Goal: Find specific page/section: Find specific page/section

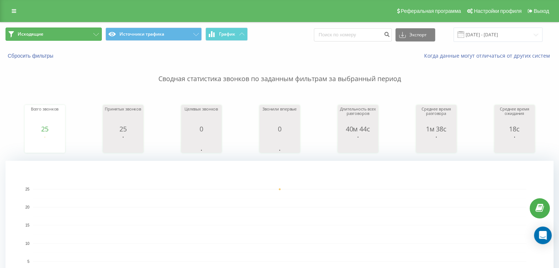
click at [93, 38] on button "Исходящие" at bounding box center [54, 34] width 96 height 13
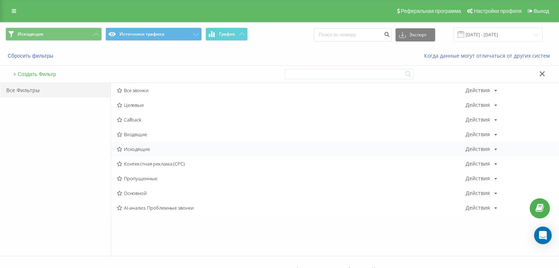
click at [140, 148] on span "Исходящие" at bounding box center [291, 149] width 349 height 5
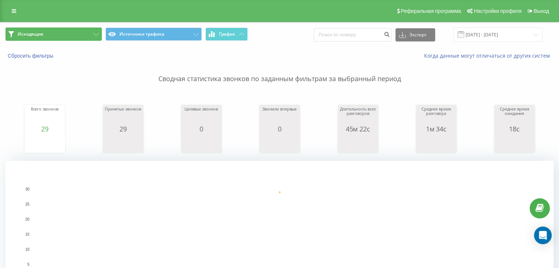
click at [87, 39] on button "Исходящие" at bounding box center [54, 34] width 96 height 13
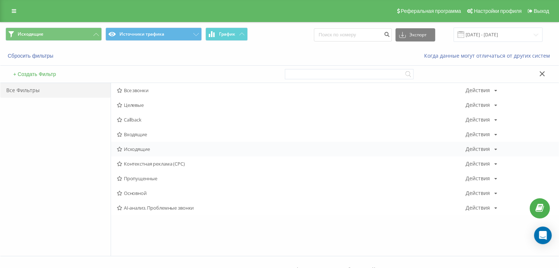
click at [140, 145] on div "Исходящие Действия Редактировать Копировать Удалить По умолчанию Поделиться" at bounding box center [335, 149] width 448 height 15
click at [143, 149] on span "Исходящие" at bounding box center [291, 149] width 349 height 5
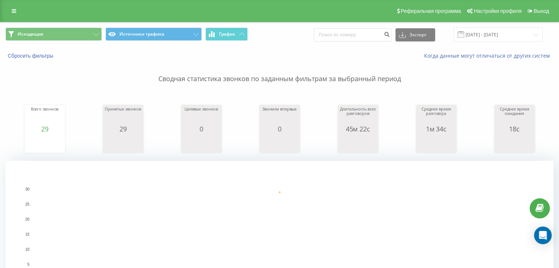
click at [94, 27] on div "Исходящие Источники трафика График Экспорт .csv .xls .xlsx [DATE] - [DATE]" at bounding box center [279, 34] width 559 height 25
click at [92, 35] on button "Исходящие" at bounding box center [54, 34] width 96 height 13
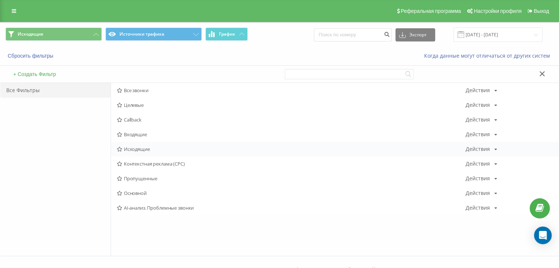
click at [143, 150] on span "Исходящие" at bounding box center [291, 149] width 349 height 5
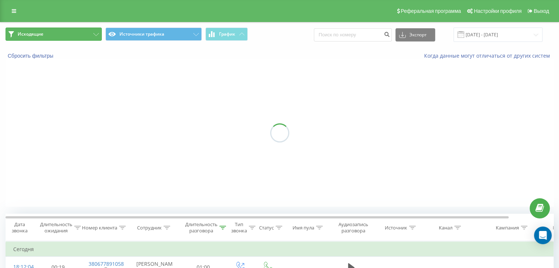
click at [97, 37] on button "Исходящие" at bounding box center [54, 34] width 96 height 13
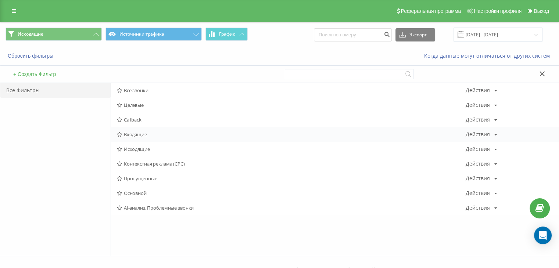
click at [138, 134] on span "Входящие" at bounding box center [291, 134] width 349 height 5
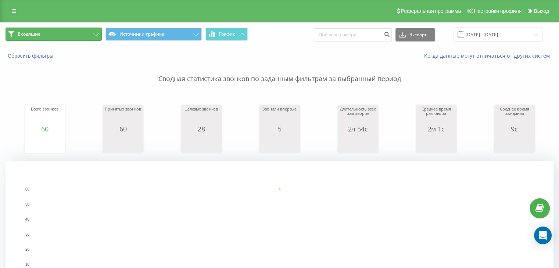
click at [93, 36] on icon at bounding box center [96, 34] width 6 height 3
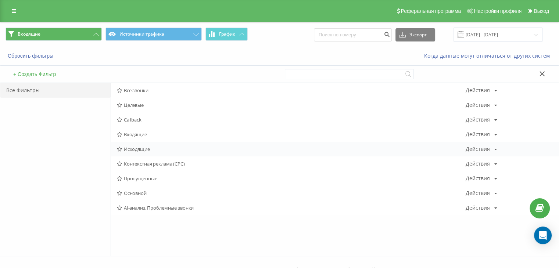
click at [141, 151] on span "Исходящие" at bounding box center [291, 149] width 349 height 5
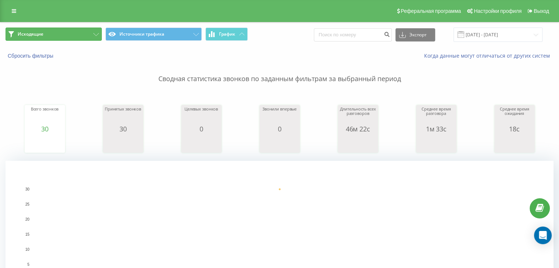
click at [88, 39] on button "Исходящие" at bounding box center [54, 34] width 96 height 13
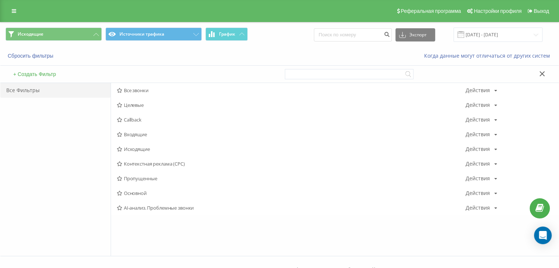
click at [133, 149] on span "Исходящие" at bounding box center [291, 149] width 349 height 5
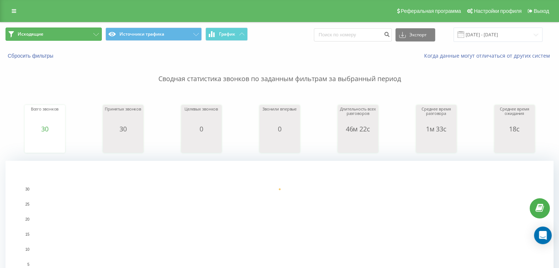
click at [92, 39] on button "Исходящие" at bounding box center [54, 34] width 96 height 13
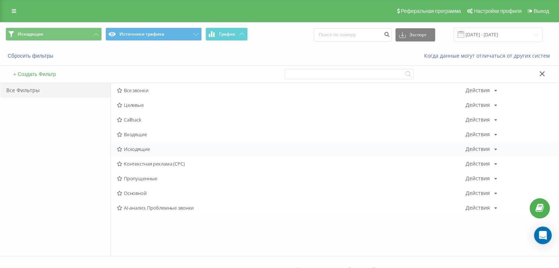
click at [140, 147] on span "Исходящие" at bounding box center [291, 149] width 349 height 5
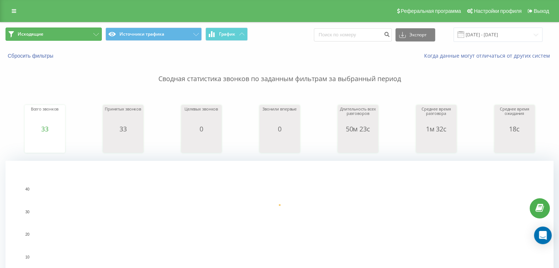
click at [92, 34] on button "Исходящие" at bounding box center [54, 34] width 96 height 13
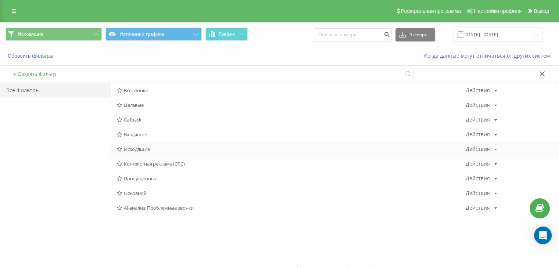
click at [137, 149] on span "Исходящие" at bounding box center [291, 149] width 349 height 5
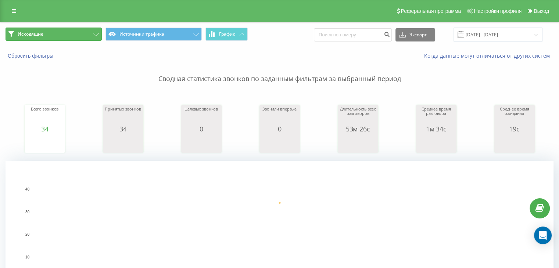
click at [91, 38] on button "Исходящие" at bounding box center [54, 34] width 96 height 13
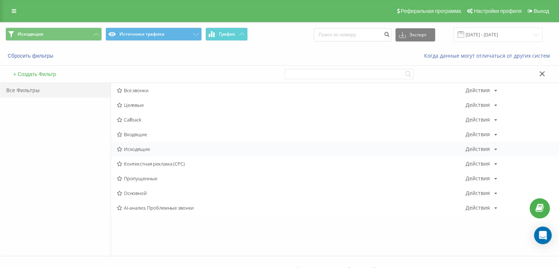
click at [159, 146] on div "Исходящие Действия Редактировать Копировать Удалить По умолчанию Поделиться" at bounding box center [335, 149] width 448 height 15
drag, startPoint x: 152, startPoint y: 151, endPoint x: 148, endPoint y: 151, distance: 4.1
click at [151, 151] on span "Исходящие" at bounding box center [291, 149] width 349 height 5
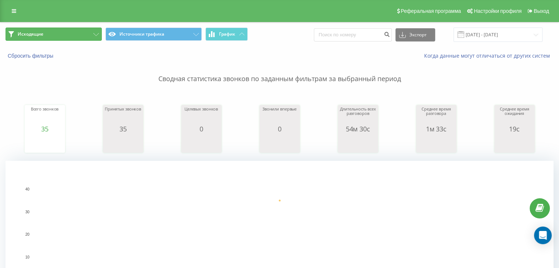
click at [93, 37] on button "Исходящие" at bounding box center [54, 34] width 96 height 13
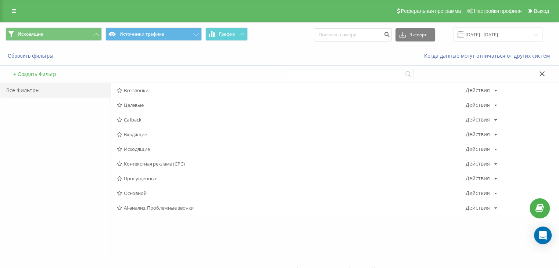
click at [146, 137] on span "Входящие" at bounding box center [291, 134] width 349 height 5
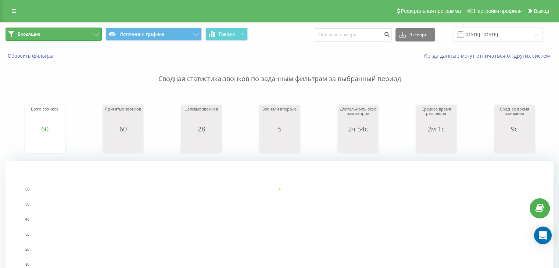
drag, startPoint x: 96, startPoint y: 32, endPoint x: 100, endPoint y: 38, distance: 7.6
click at [96, 32] on button "Входящие" at bounding box center [54, 34] width 96 height 13
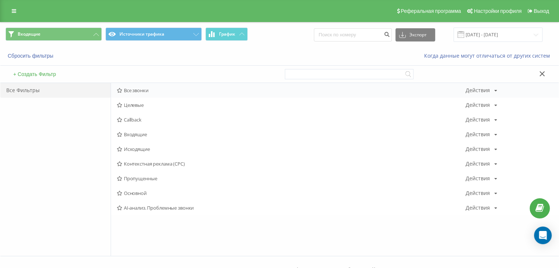
click at [148, 93] on span "Все звонки" at bounding box center [291, 90] width 349 height 5
